Goal: Task Accomplishment & Management: Manage account settings

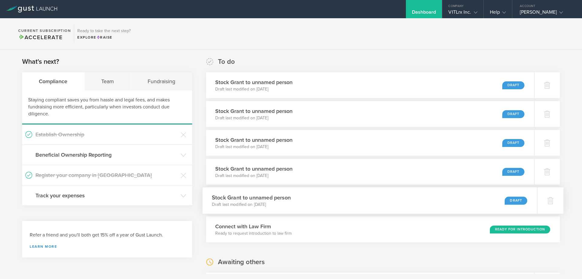
click at [305, 203] on div "Stock Grant to unnamed person Draft last modified on Sep 10, 2025 Draft" at bounding box center [370, 200] width 335 height 26
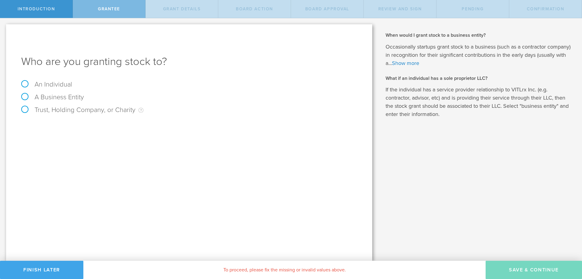
click at [44, 269] on button "Finish Later" at bounding box center [41, 269] width 83 height 18
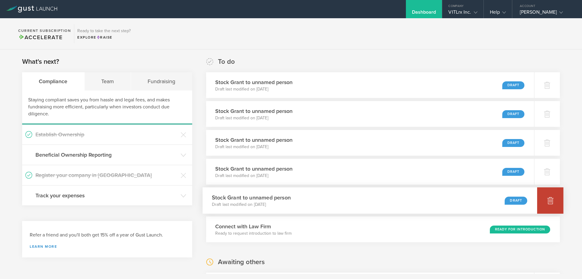
click at [551, 199] on div at bounding box center [550, 200] width 26 height 26
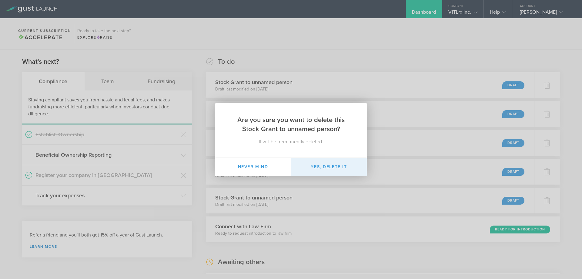
click at [338, 168] on button "Yes, delete it" at bounding box center [329, 167] width 76 height 18
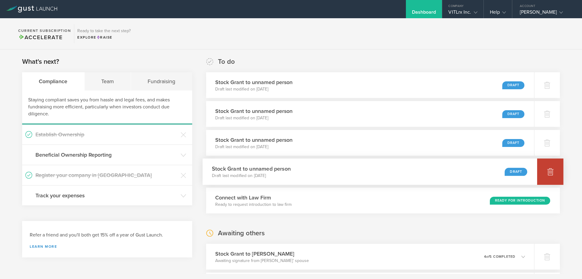
click at [549, 170] on icon at bounding box center [550, 171] width 7 height 7
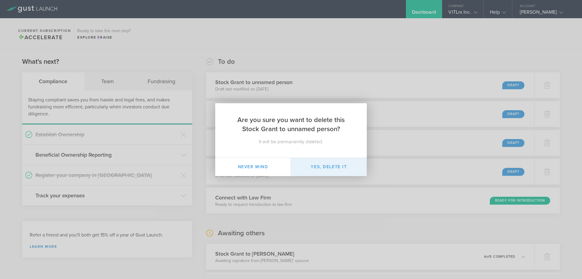
click at [347, 165] on button "Yes, delete it" at bounding box center [329, 167] width 76 height 18
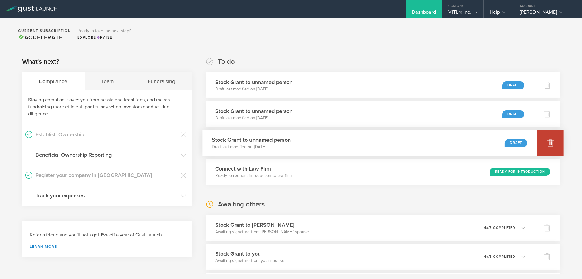
click at [547, 144] on icon at bounding box center [550, 142] width 7 height 7
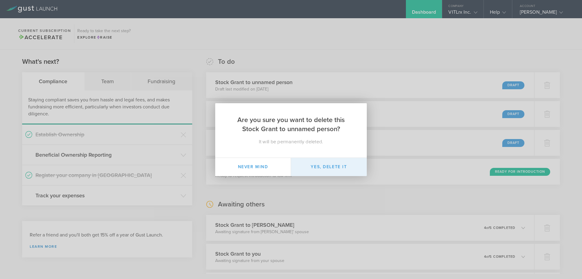
click at [351, 163] on button "Yes, delete it" at bounding box center [329, 167] width 76 height 18
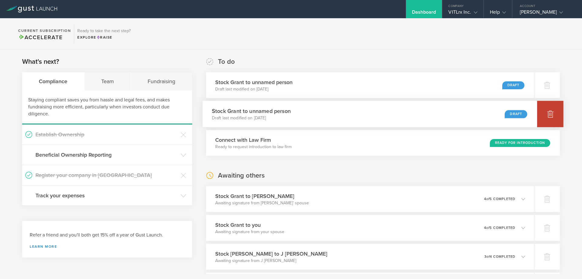
click at [552, 107] on div at bounding box center [550, 114] width 26 height 26
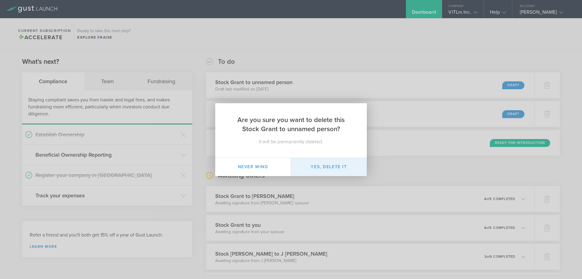
click at [334, 165] on button "Yes, delete it" at bounding box center [329, 167] width 76 height 18
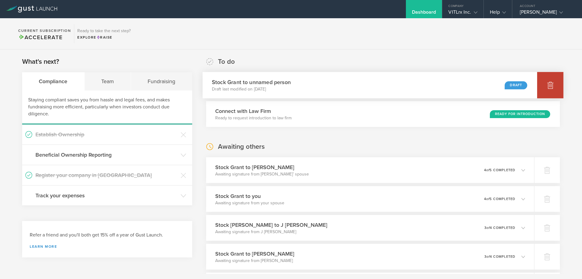
click at [548, 78] on div at bounding box center [550, 85] width 26 height 26
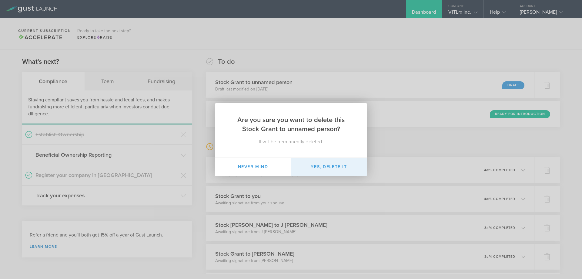
click at [341, 168] on button "Yes, delete it" at bounding box center [329, 167] width 76 height 18
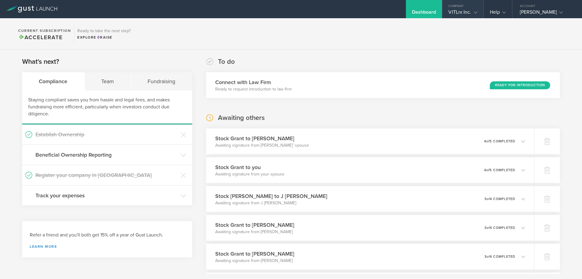
click at [456, 12] on div "VITLrx Inc." at bounding box center [462, 13] width 29 height 9
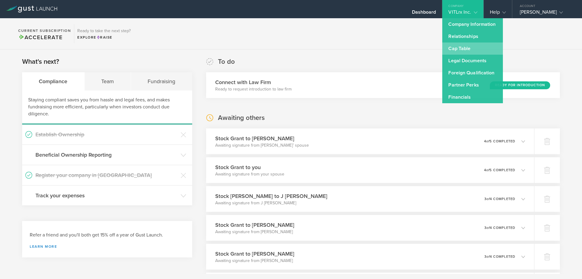
click at [460, 48] on link "Cap Table" at bounding box center [472, 48] width 61 height 12
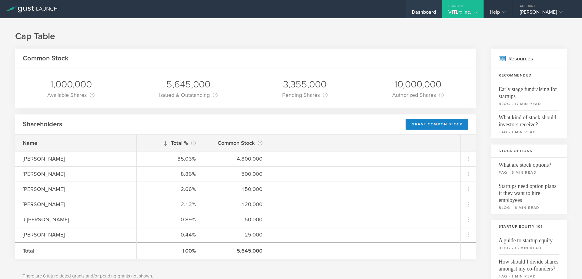
click at [418, 9] on div "Dashboard" at bounding box center [424, 13] width 24 height 9
